Goal: Task Accomplishment & Management: Manage account settings

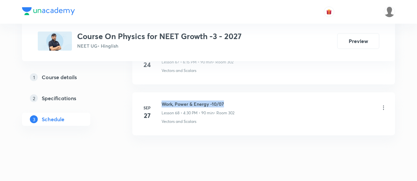
drag, startPoint x: 161, startPoint y: 86, endPoint x: 224, endPoint y: 88, distance: 63.0
click at [224, 100] on h6 "Work, Power & Energy -10/07" at bounding box center [197, 103] width 73 height 7
copy h6 "Work, Power & Energy -10/07"
click at [224, 100] on h6 "Work, Power & Energy -10/07" at bounding box center [197, 103] width 73 height 7
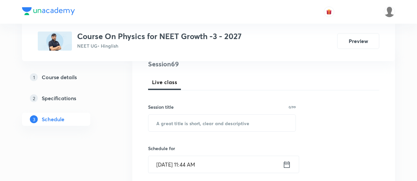
scroll to position [83, 0]
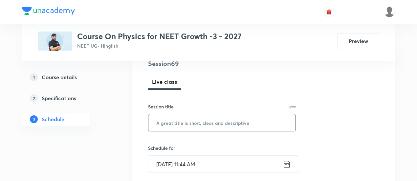
click at [205, 121] on input "text" at bounding box center [221, 122] width 147 height 17
paste input "Work, Power & Energy -10/07"
click at [218, 123] on input "Work, Power & Energy -10/07" at bounding box center [221, 122] width 147 height 17
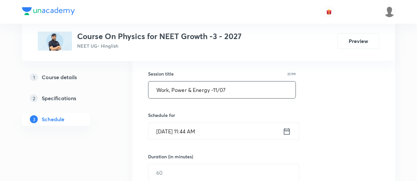
scroll to position [138, 0]
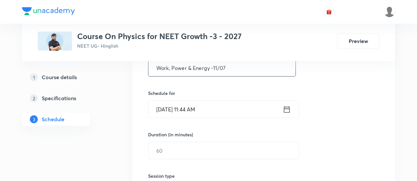
type input "Work, Power & Energy -11/07"
click at [285, 110] on icon at bounding box center [286, 109] width 8 height 9
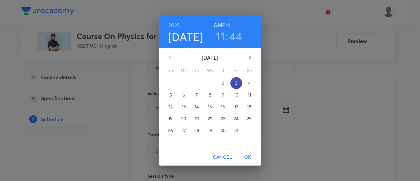
click at [238, 82] on span "3" at bounding box center [236, 83] width 12 height 7
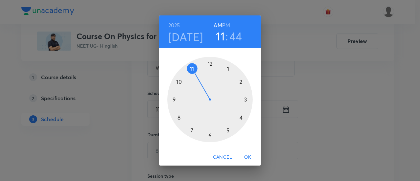
click at [227, 24] on h6 "PM" at bounding box center [226, 25] width 8 height 9
click at [209, 136] on div at bounding box center [209, 99] width 85 height 85
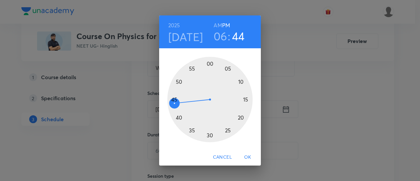
click at [247, 100] on div at bounding box center [209, 99] width 85 height 85
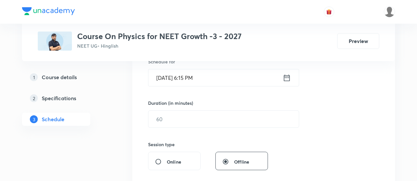
scroll to position [169, 0]
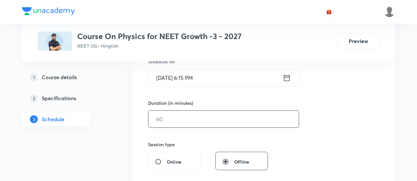
click at [215, 118] on input "text" at bounding box center [223, 119] width 150 height 17
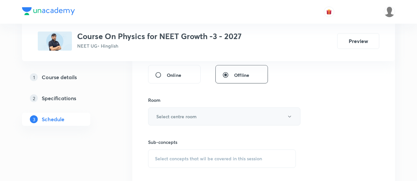
scroll to position [257, 0]
type input "90"
click at [198, 114] on button "Select centre room" at bounding box center [224, 115] width 152 height 18
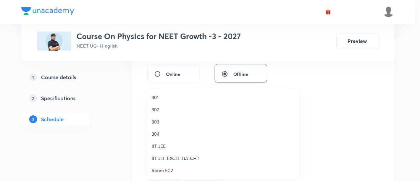
click at [156, 109] on span "302" at bounding box center [224, 109] width 144 height 7
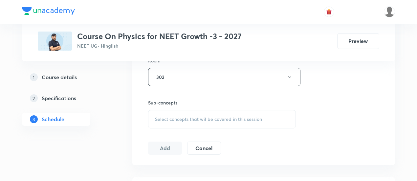
scroll to position [297, 0]
click at [219, 121] on div "Select concepts that wil be covered in this session" at bounding box center [222, 117] width 148 height 18
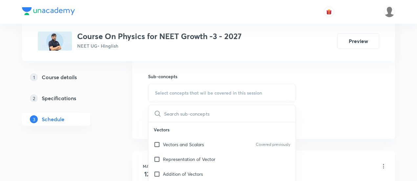
scroll to position [328, 0]
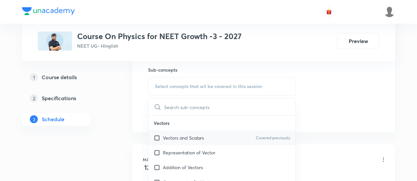
click at [181, 138] on p "Vectors and Scalars" at bounding box center [183, 137] width 41 height 7
checkbox input "true"
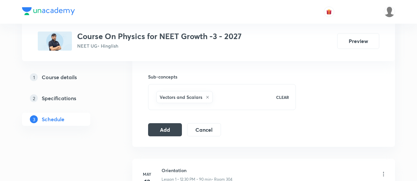
scroll to position [325, 0]
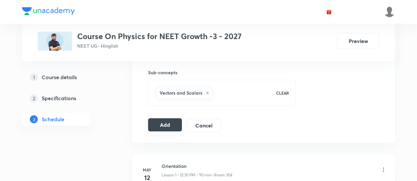
click at [170, 122] on button "Add" at bounding box center [165, 124] width 34 height 13
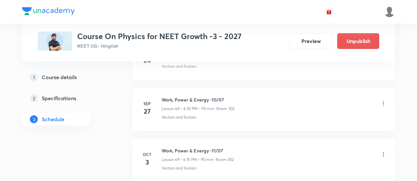
scroll to position [3537, 0]
